Goal: Transaction & Acquisition: Download file/media

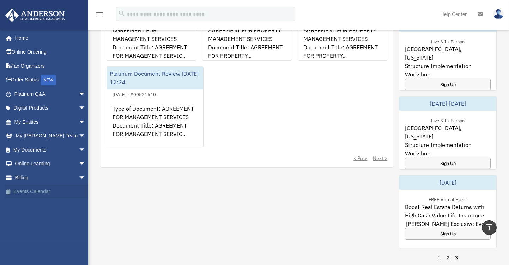
scroll to position [371, 0]
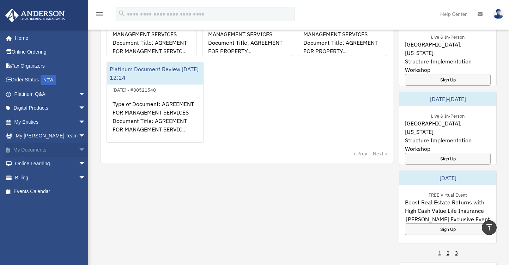
click at [32, 146] on link "My Documents arrow_drop_down" at bounding box center [50, 150] width 91 height 14
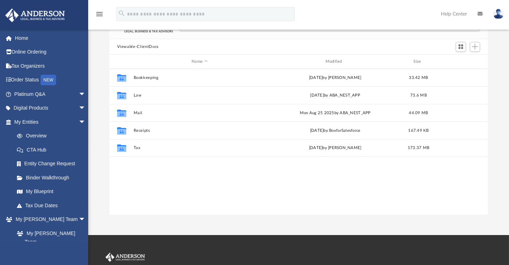
scroll to position [152, 371]
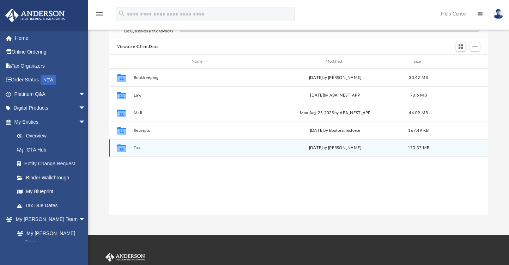
click at [135, 145] on div "Collaborated Folder Tax Thu Aug 21 2025 by Ron Sucre 173.37 MB" at bounding box center [298, 148] width 379 height 18
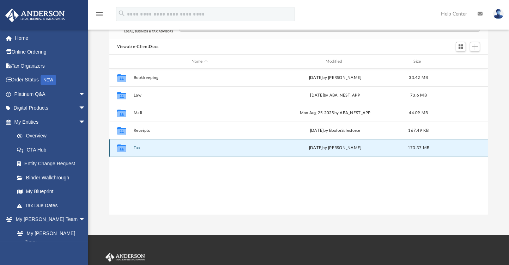
click at [134, 148] on button "Tax" at bounding box center [199, 148] width 132 height 5
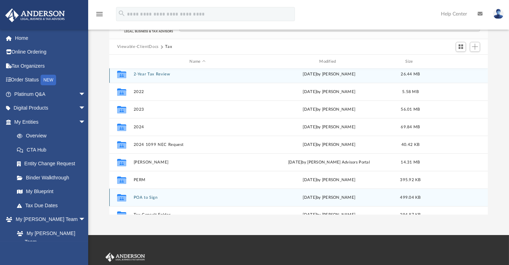
scroll to position [0, 0]
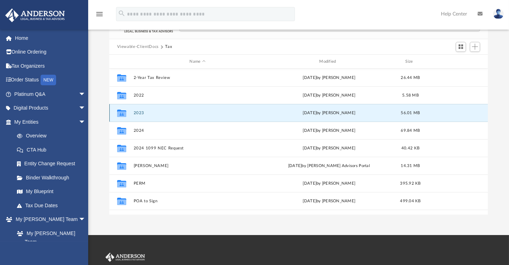
click at [141, 113] on button "2023" at bounding box center [197, 113] width 128 height 5
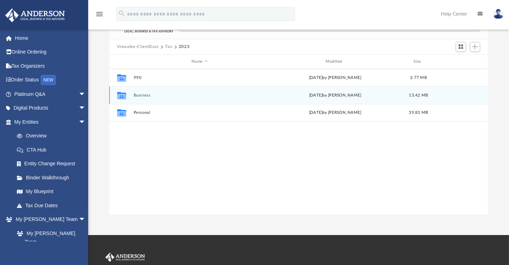
click at [142, 96] on button "Business" at bounding box center [199, 95] width 132 height 5
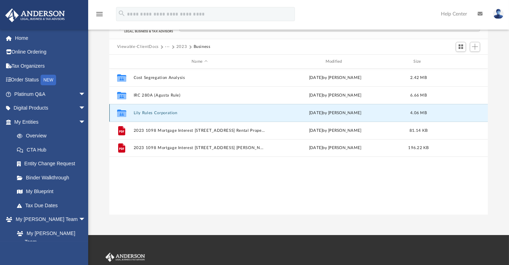
click at [164, 111] on button "Lily Rules Corporation" at bounding box center [199, 113] width 132 height 5
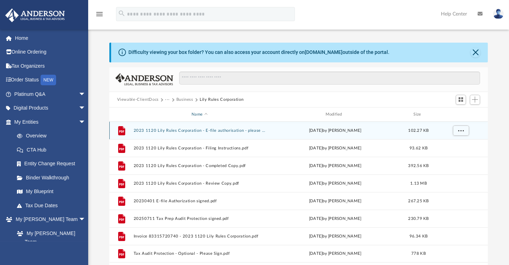
scroll to position [53, 0]
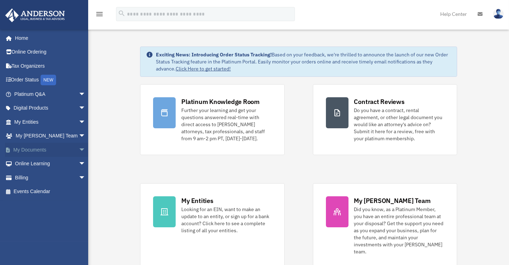
click at [41, 148] on link "My Documents arrow_drop_down" at bounding box center [50, 150] width 91 height 14
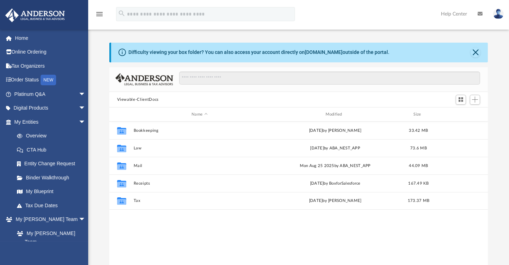
scroll to position [8, 8]
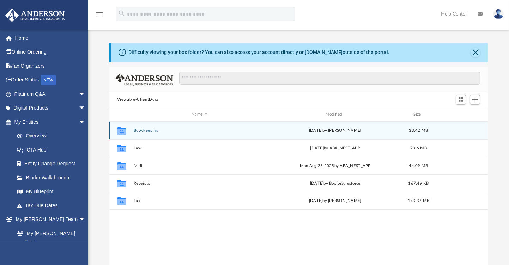
click at [150, 132] on button "Bookkeeping" at bounding box center [199, 130] width 132 height 5
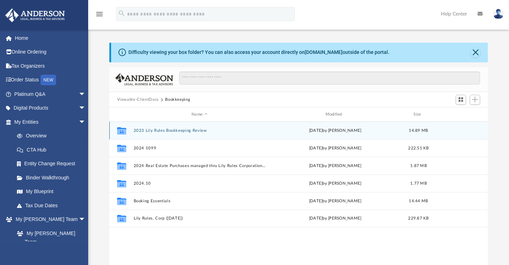
click at [178, 129] on button "2023 Lily Rules Bookkeeping Review" at bounding box center [199, 130] width 132 height 5
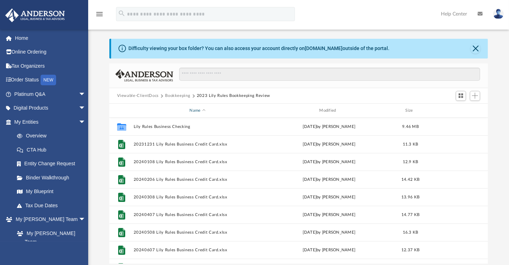
scroll to position [0, 0]
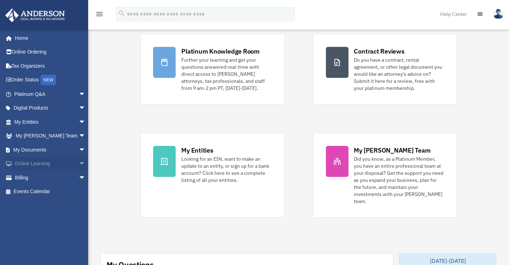
scroll to position [53, 0]
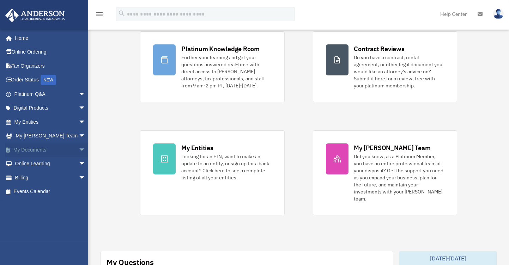
click at [30, 148] on link "My Documents arrow_drop_down" at bounding box center [50, 150] width 91 height 14
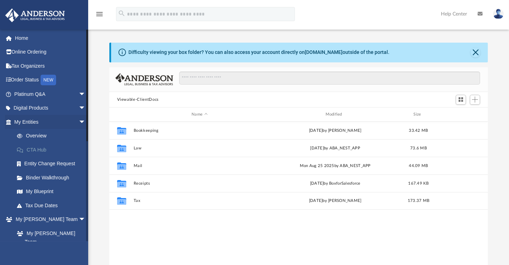
scroll to position [152, 371]
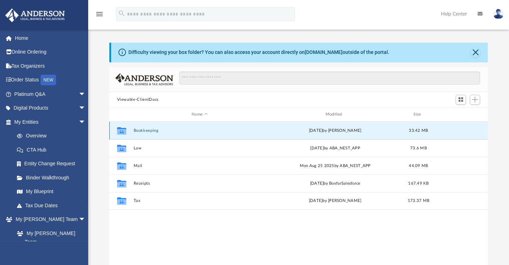
click at [141, 130] on button "Bookkeeping" at bounding box center [199, 130] width 132 height 5
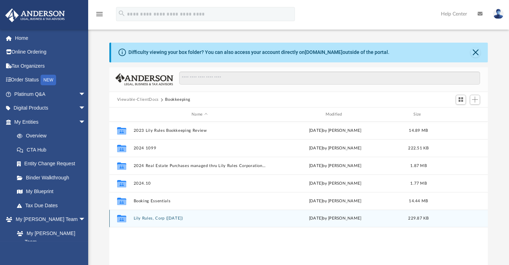
click at [160, 218] on button "Lily Rules, Corp ([DATE])" at bounding box center [199, 219] width 132 height 5
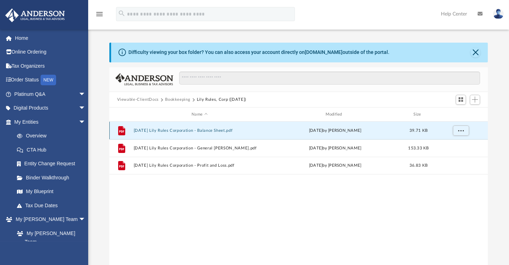
click at [216, 129] on button "[DATE] Lily Rules Corporation - Balance Sheet.pdf" at bounding box center [199, 130] width 132 height 5
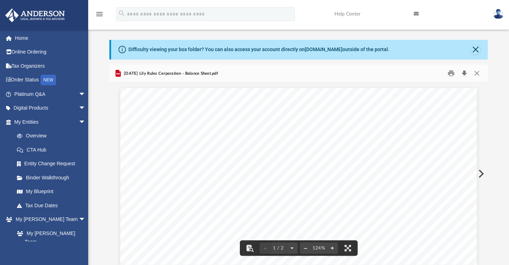
click at [465, 73] on button "Download" at bounding box center [464, 73] width 13 height 11
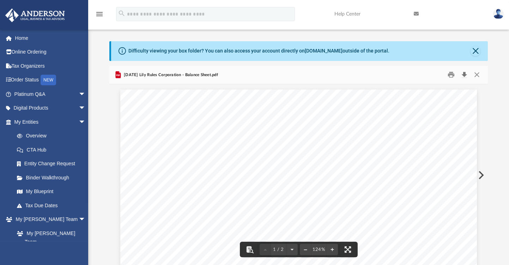
scroll to position [0, 0]
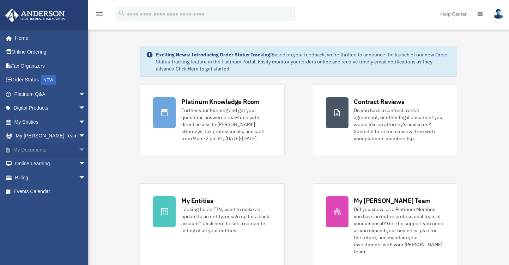
click at [29, 150] on link "My Documents arrow_drop_down" at bounding box center [50, 150] width 91 height 14
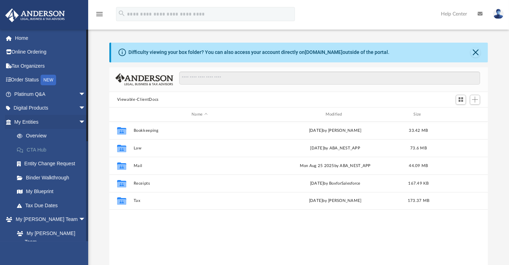
scroll to position [152, 371]
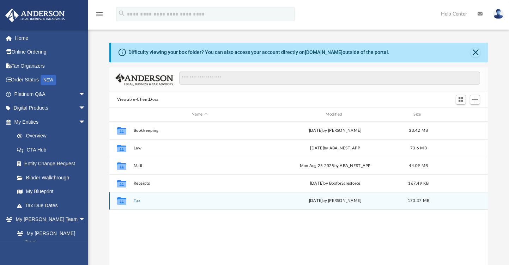
click at [137, 201] on button "Tax" at bounding box center [199, 201] width 132 height 5
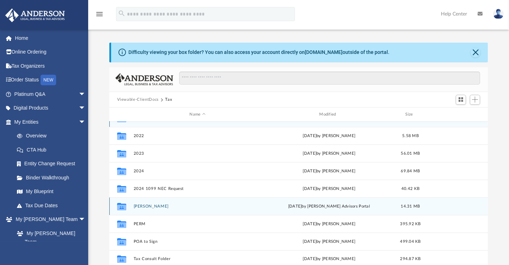
scroll to position [0, 0]
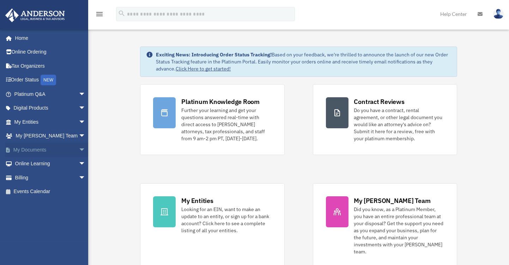
click at [22, 149] on link "My Documents arrow_drop_down" at bounding box center [50, 150] width 91 height 14
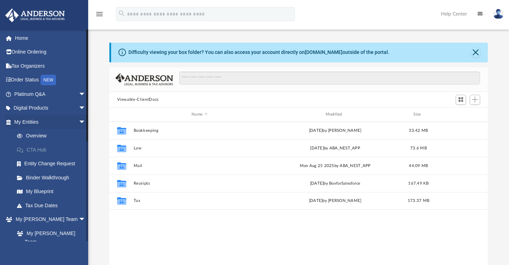
scroll to position [152, 371]
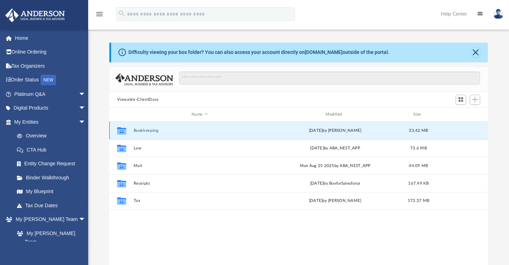
click at [155, 128] on button "Bookkeeping" at bounding box center [199, 130] width 132 height 5
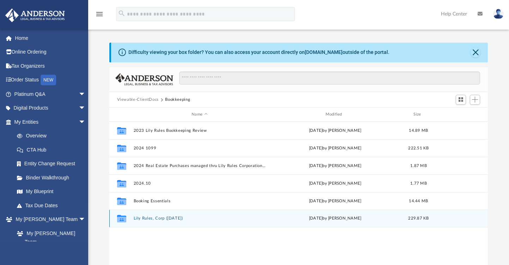
click at [164, 221] on button "Lily Rules, Corp ([DATE])" at bounding box center [199, 219] width 132 height 5
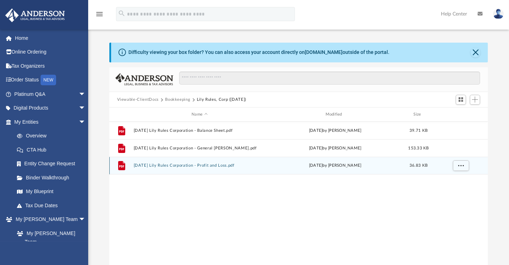
click at [227, 167] on button "[DATE] Lily Rules Corporation - Profit and Loss.pdf" at bounding box center [199, 166] width 132 height 5
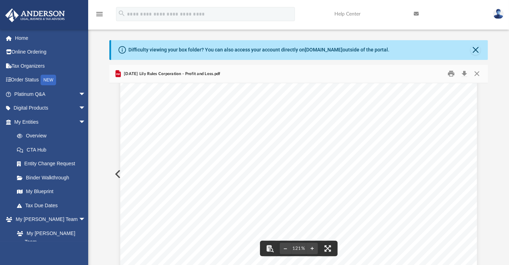
scroll to position [0, 0]
drag, startPoint x: 199, startPoint y: 127, endPoint x: 410, endPoint y: 116, distance: 211.3
click at [452, 77] on button "Print" at bounding box center [451, 73] width 14 height 11
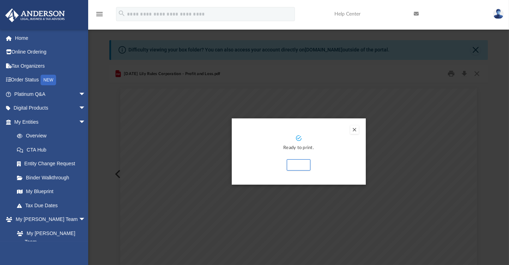
click at [353, 128] on button "Preview" at bounding box center [354, 130] width 8 height 8
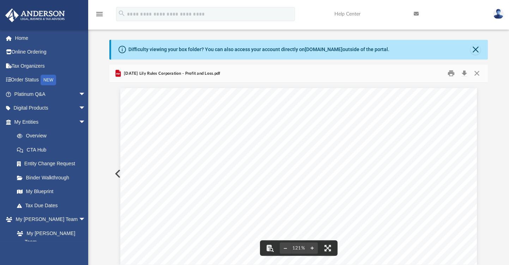
scroll to position [152, 371]
click at [463, 74] on button "Download" at bounding box center [464, 73] width 13 height 11
